Goal: Task Accomplishment & Management: Use online tool/utility

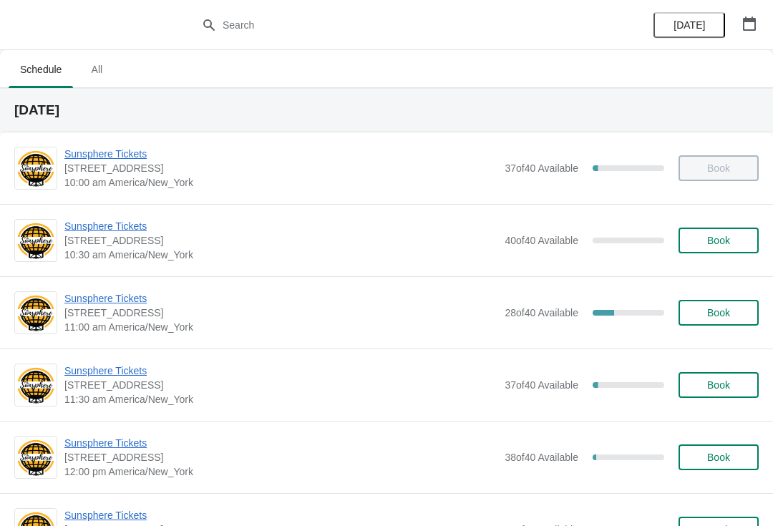
click at [135, 304] on span "Sunsphere Tickets" at bounding box center [280, 298] width 433 height 14
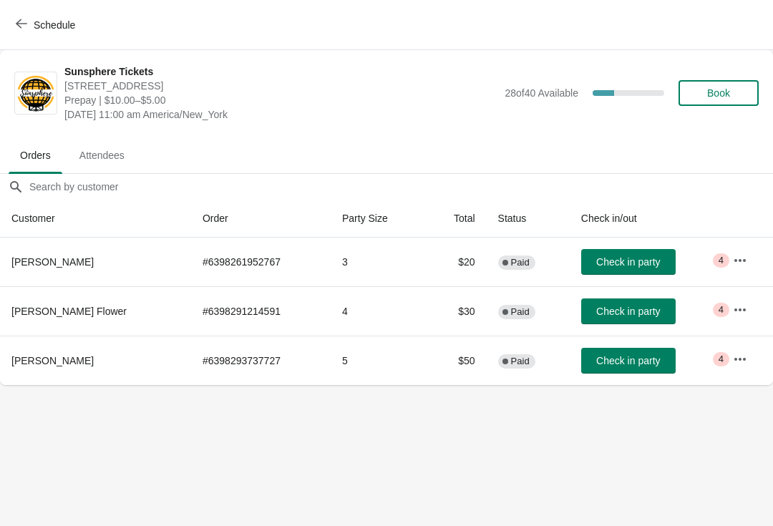
click at [635, 266] on span "Check in party" at bounding box center [628, 261] width 64 height 11
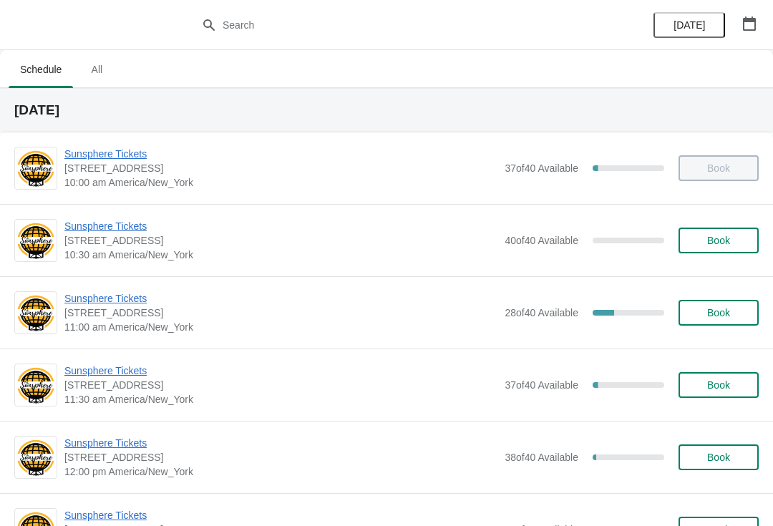
click at [131, 303] on span "Sunsphere Tickets" at bounding box center [280, 298] width 433 height 14
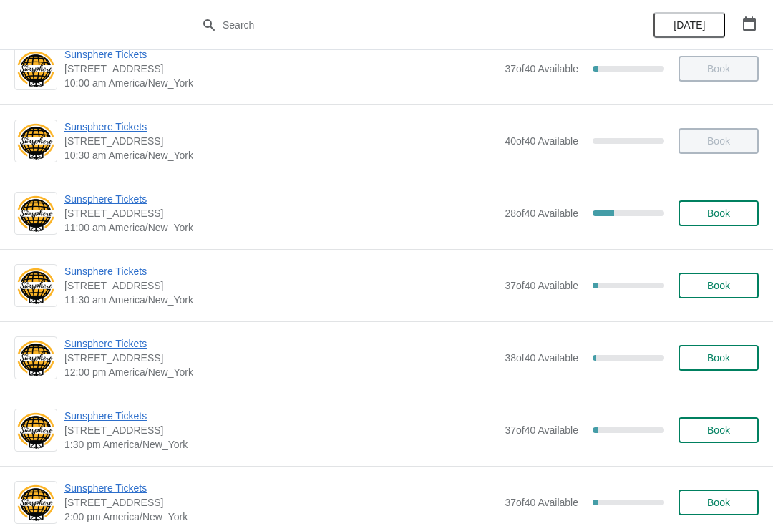
scroll to position [99, 0]
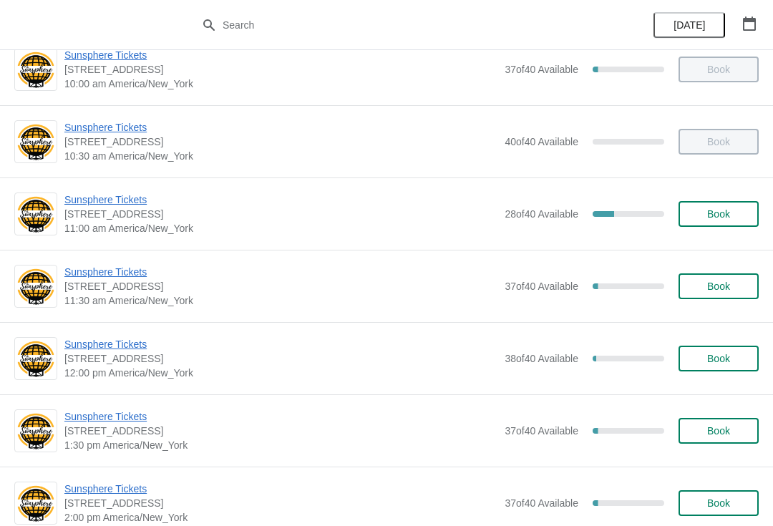
click at [122, 206] on span "Sunsphere Tickets" at bounding box center [280, 199] width 433 height 14
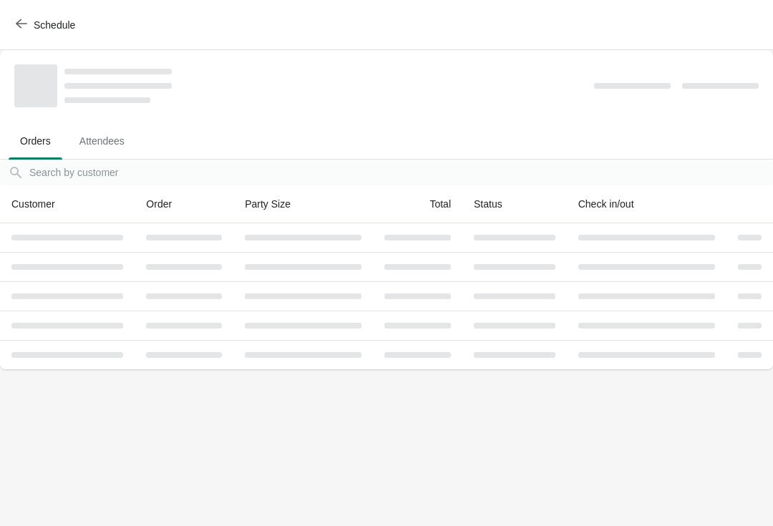
scroll to position [0, 0]
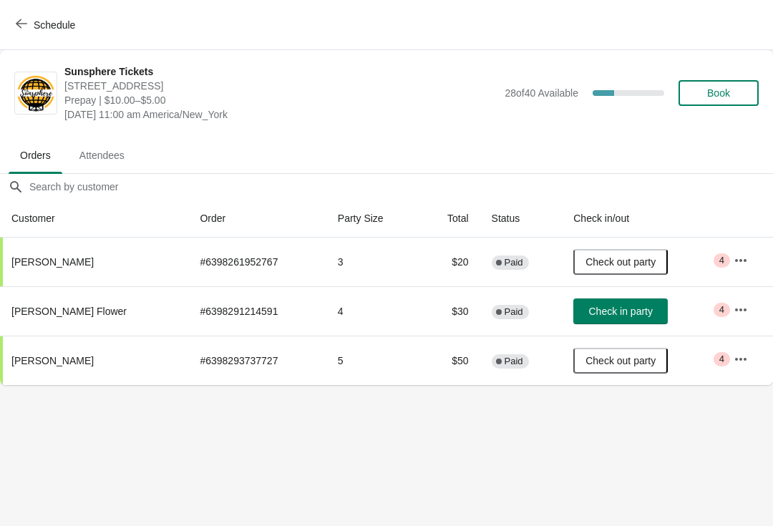
click at [638, 317] on span "Check in party" at bounding box center [620, 311] width 64 height 11
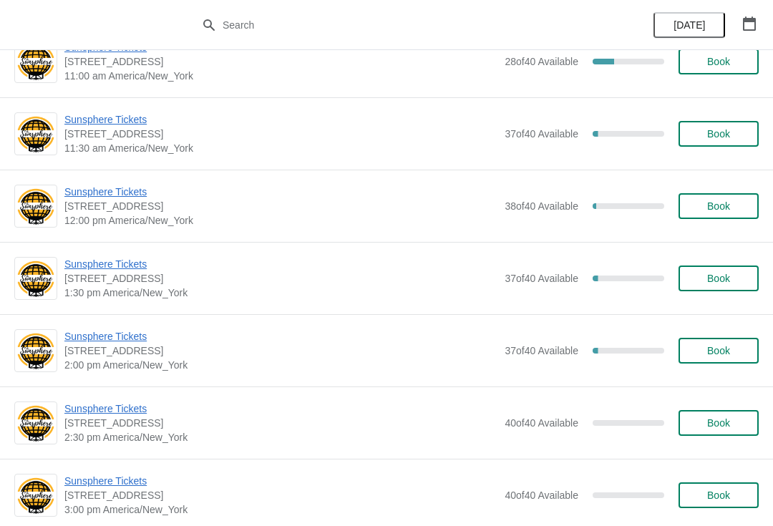
scroll to position [252, 0]
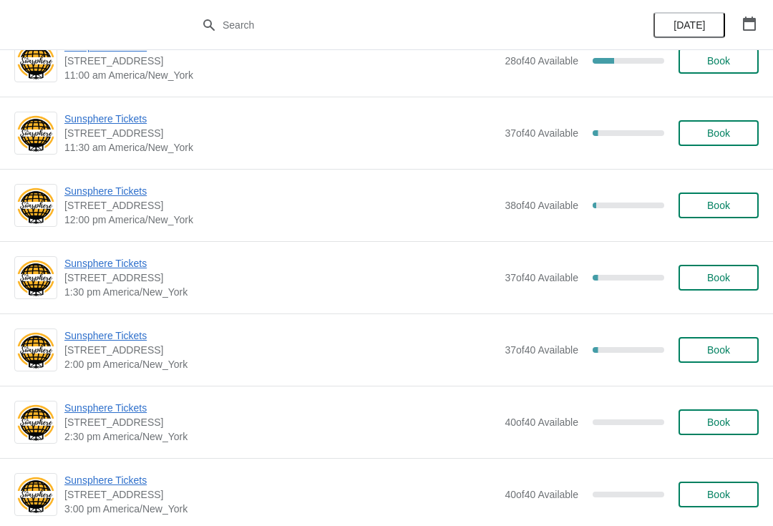
click at [127, 121] on span "Sunsphere Tickets" at bounding box center [280, 119] width 433 height 14
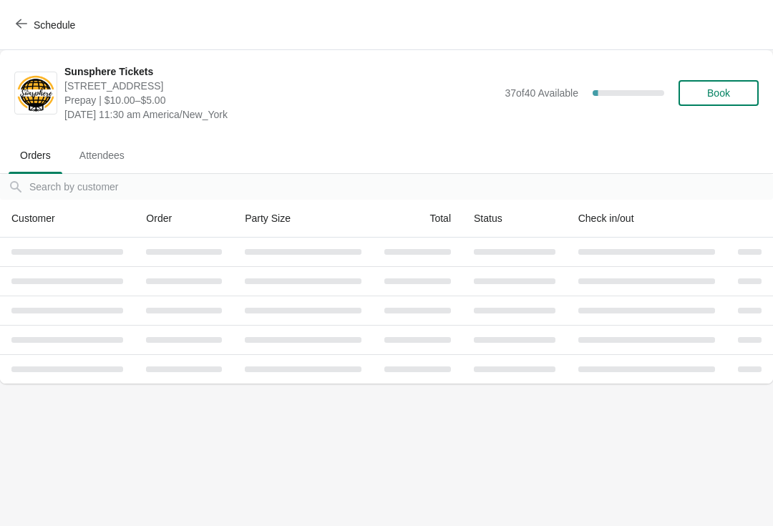
scroll to position [0, 0]
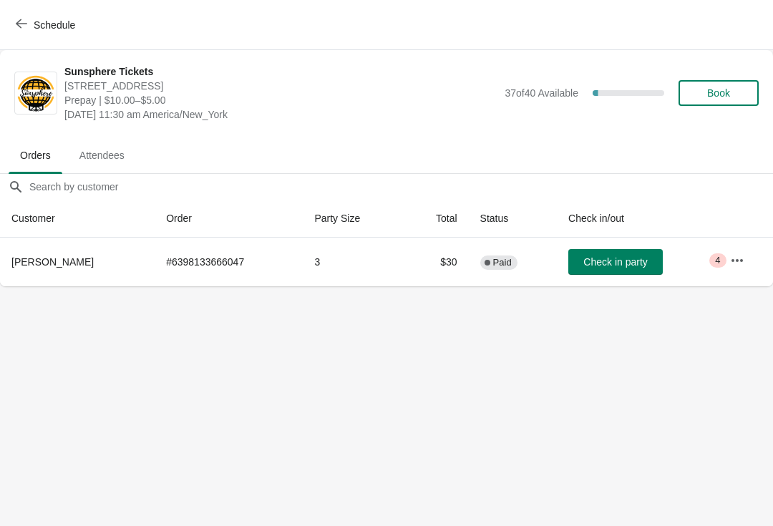
click at [615, 268] on span "Check in party" at bounding box center [615, 261] width 64 height 11
